Goal: Task Accomplishment & Management: Manage account settings

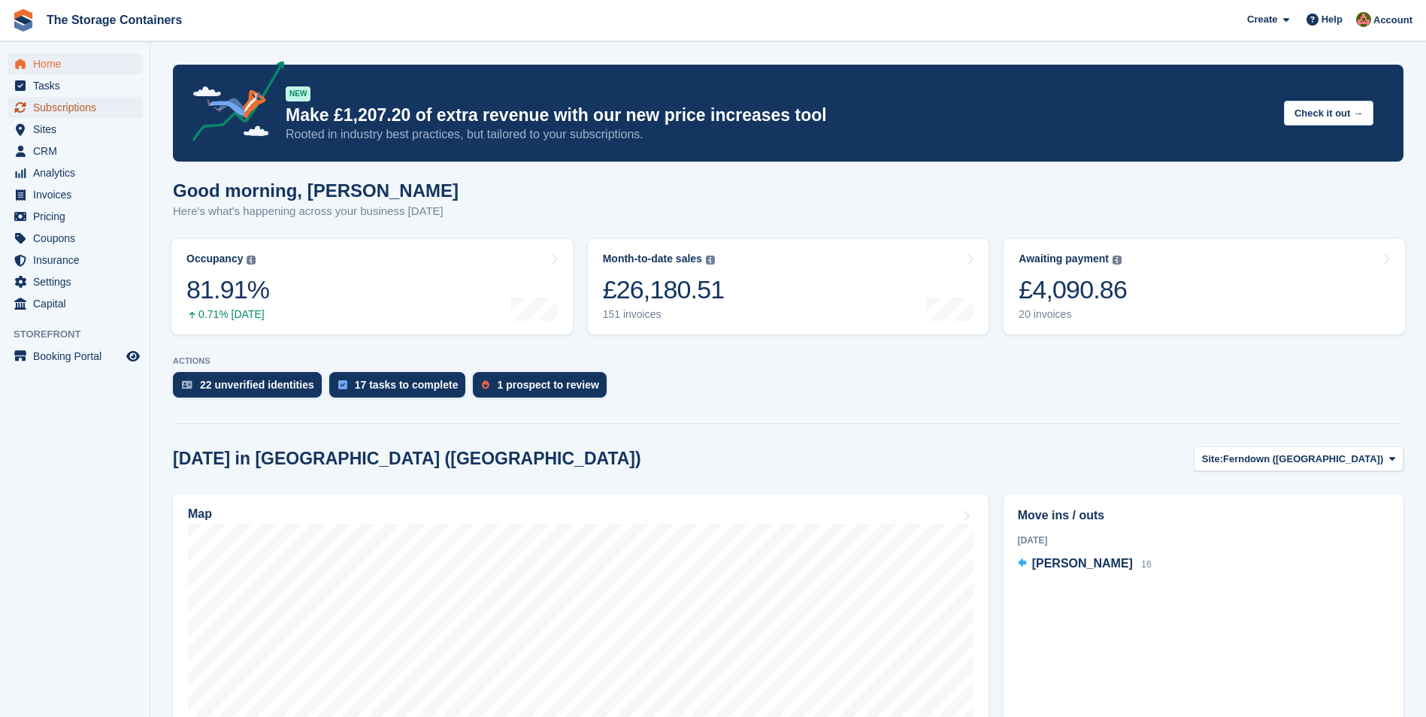
click at [103, 111] on span "Subscriptions" at bounding box center [78, 107] width 90 height 21
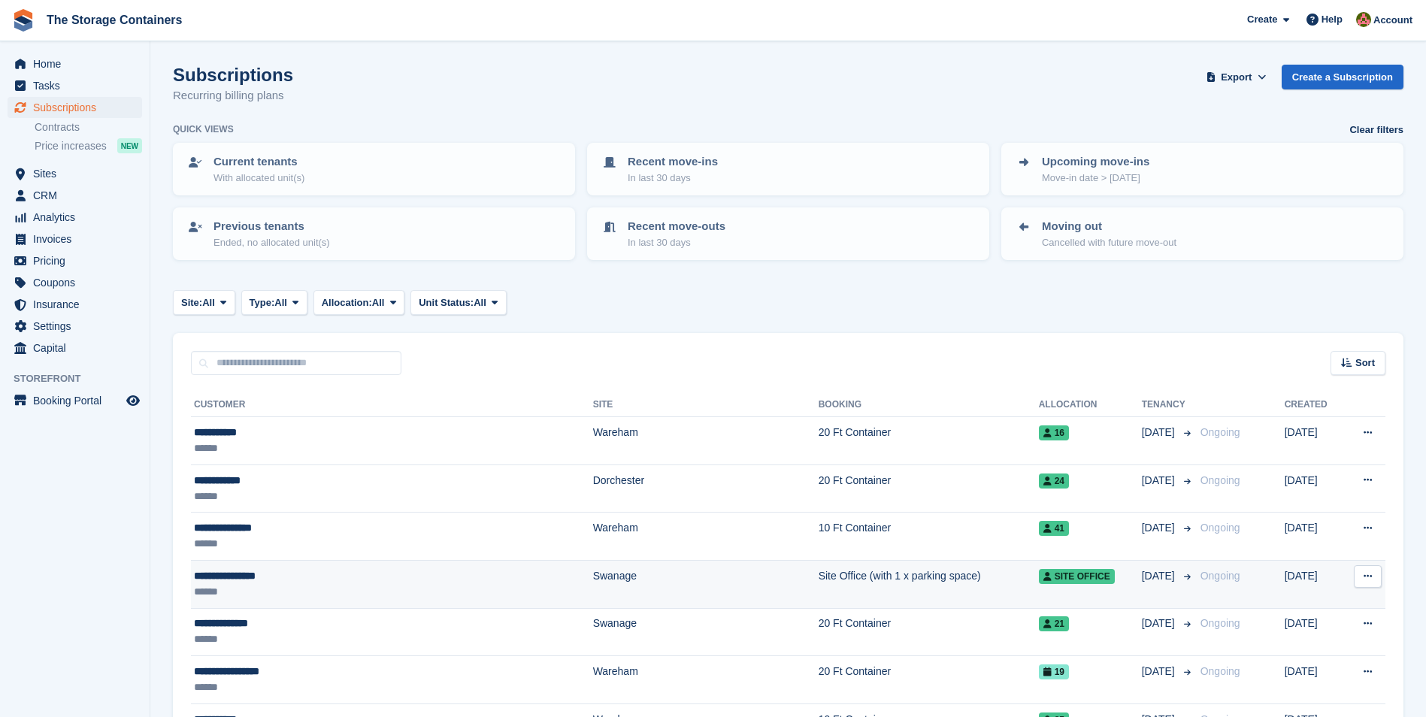
click at [395, 595] on div "******" at bounding box center [340, 592] width 293 height 16
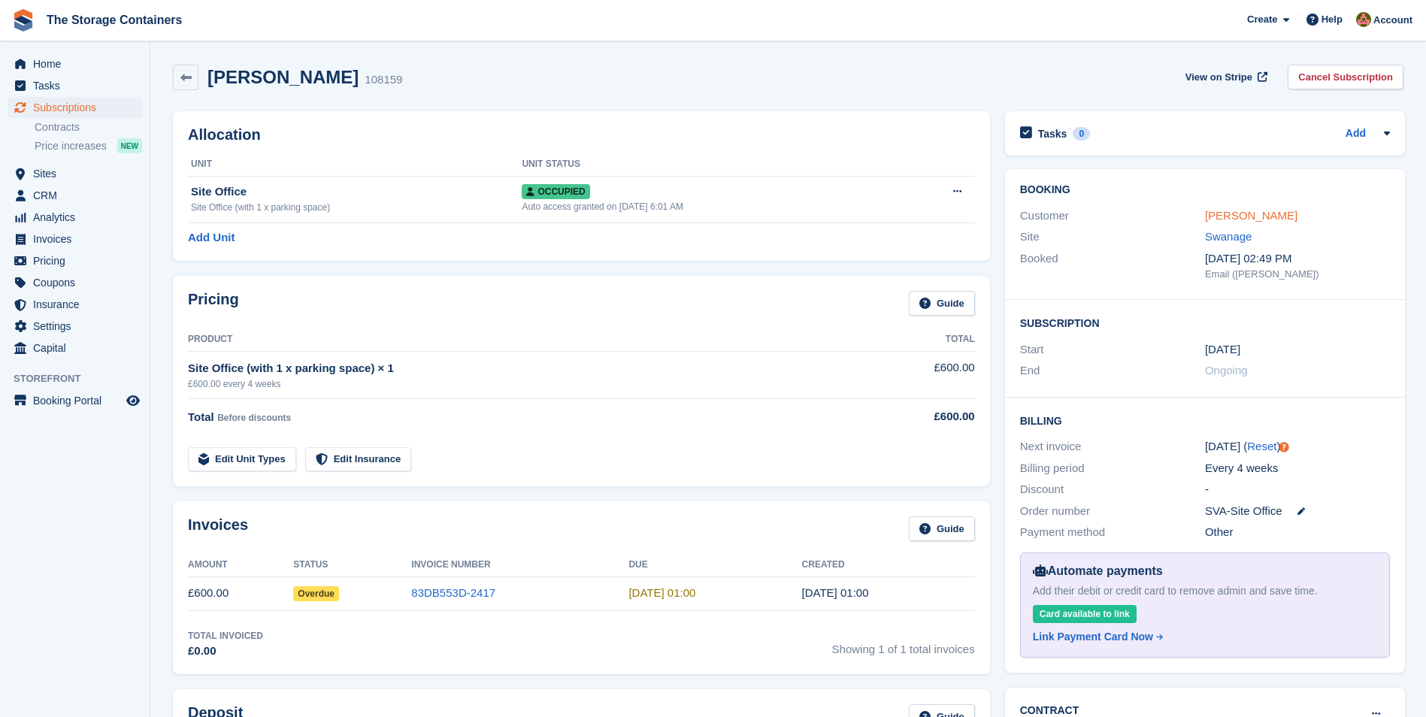
click at [1237, 217] on link "[PERSON_NAME]" at bounding box center [1251, 215] width 92 height 13
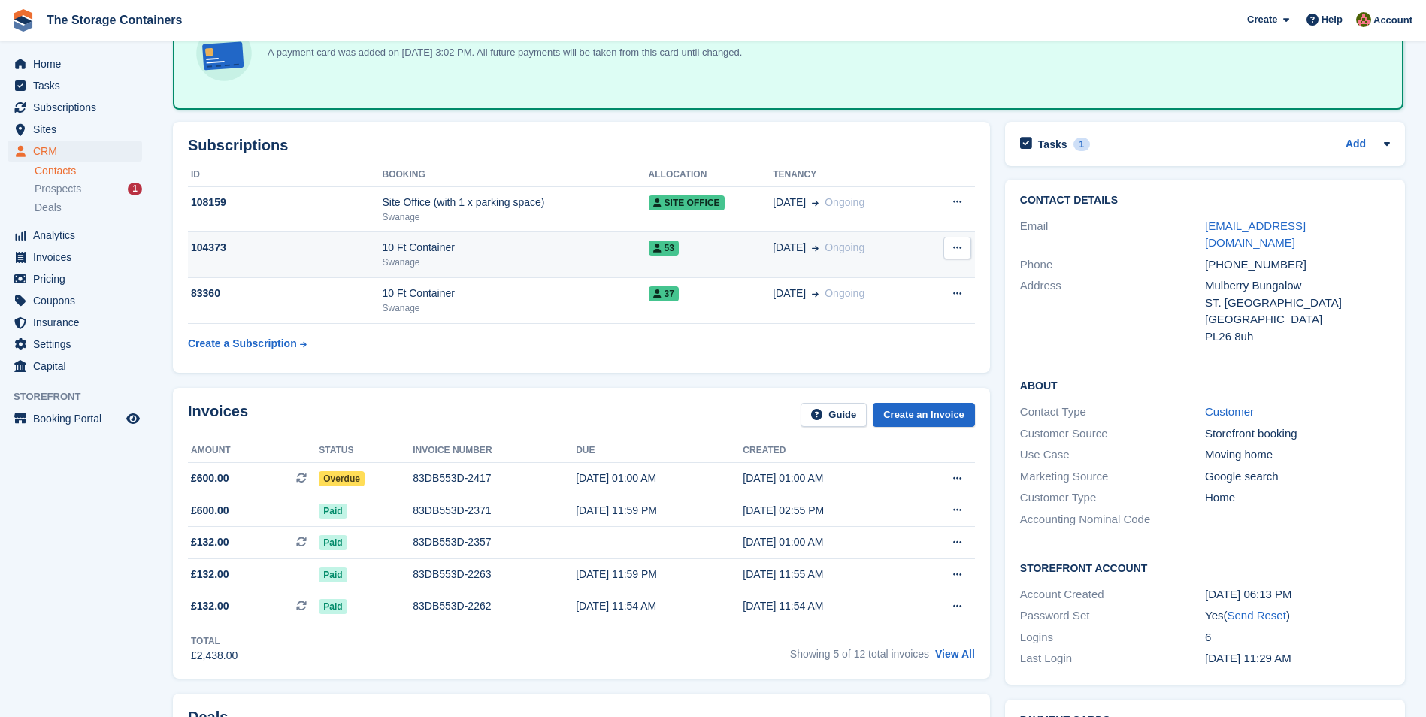
scroll to position [301, 0]
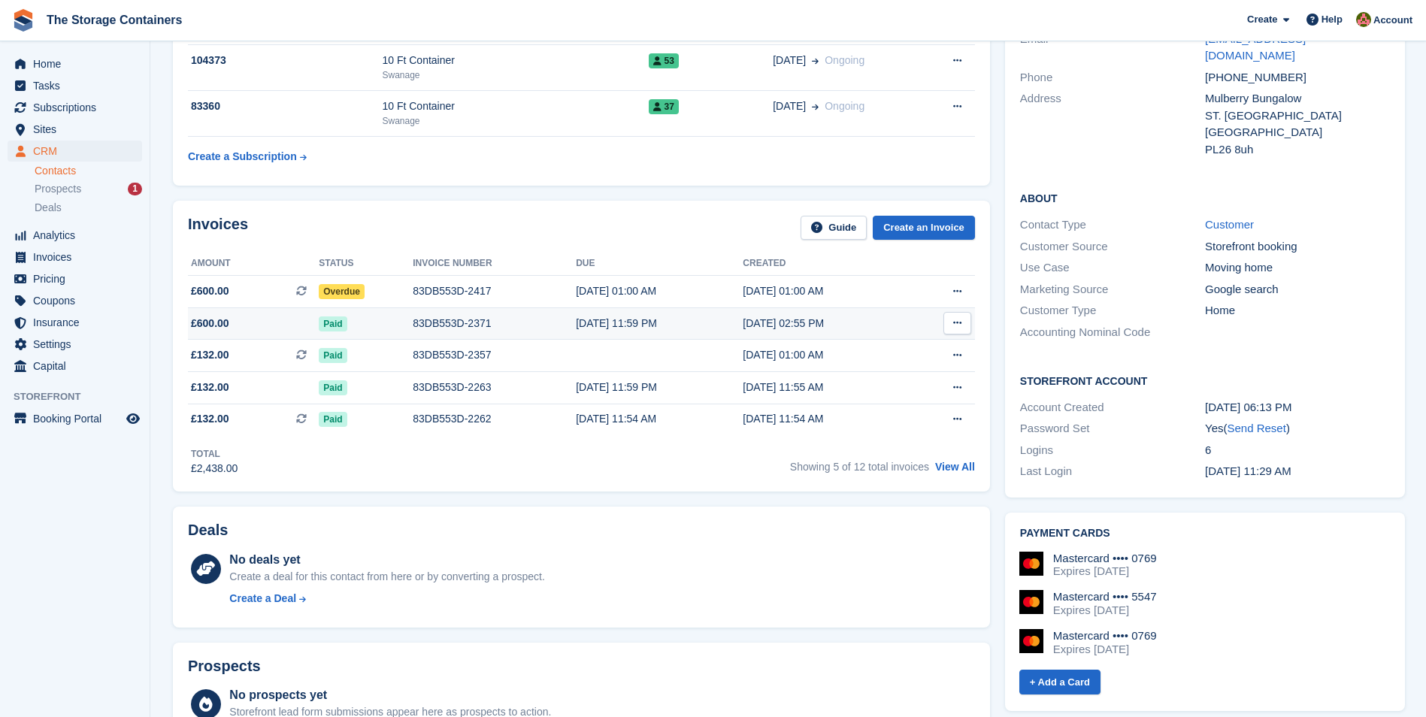
click at [450, 326] on div "83DB553D-2371" at bounding box center [494, 324] width 163 height 16
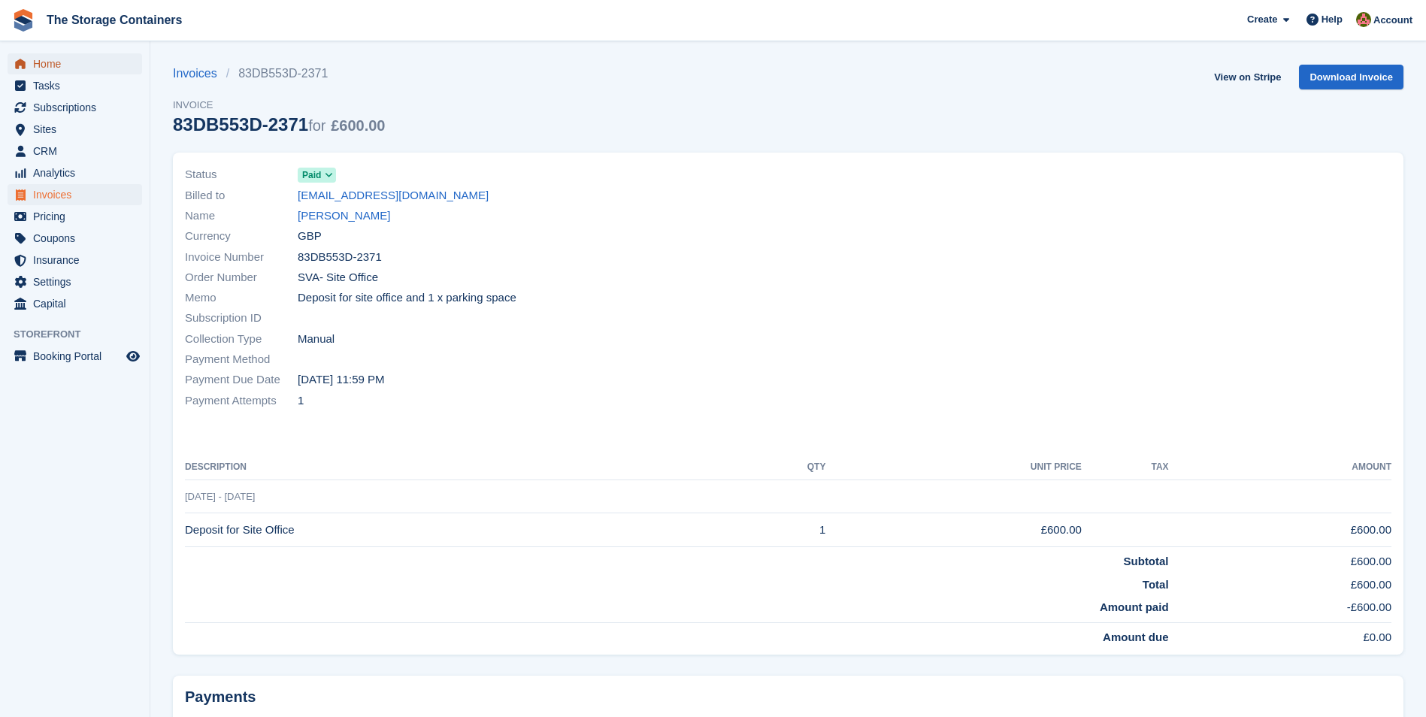
click at [100, 61] on span "Home" at bounding box center [78, 63] width 90 height 21
